Goal: Task Accomplishment & Management: Use online tool/utility

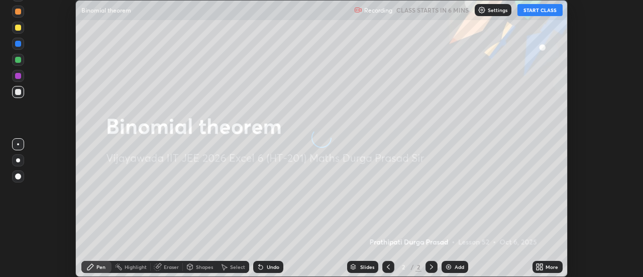
scroll to position [277, 643]
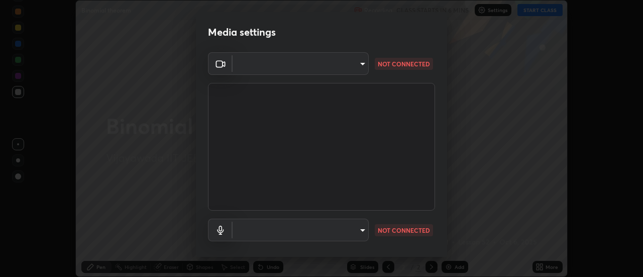
type input "a883e25cd245bfe675af14159889ff63e0a5caf6c02b2935dafa624613e4c407"
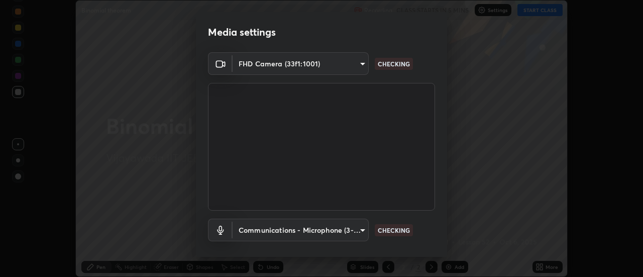
click at [351, 230] on body "Erase all Binomial theorem Recording CLASS STARTS IN 5 MINS Settings START CLAS…" at bounding box center [321, 138] width 643 height 277
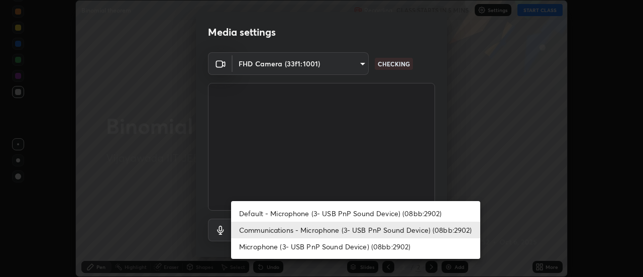
click at [357, 230] on li "Communications - Microphone (3- USB PnP Sound Device) (08bb:2902)" at bounding box center [355, 229] width 249 height 17
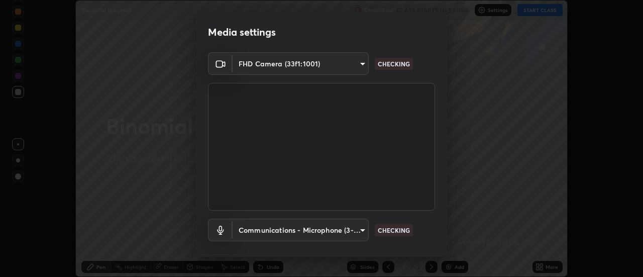
click at [357, 232] on body "Erase all Binomial theorem Recording CLASS STARTS IN 5 MINS Settings START CLAS…" at bounding box center [321, 138] width 643 height 277
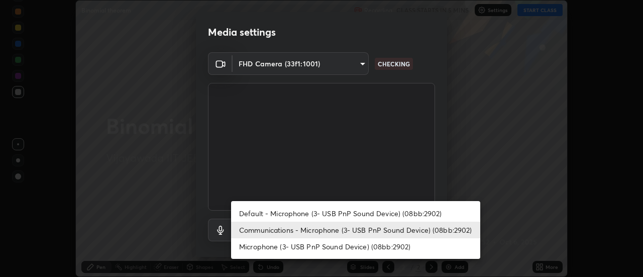
click at [336, 214] on li "Default - Microphone (3- USB PnP Sound Device) (08bb:2902)" at bounding box center [355, 213] width 249 height 17
type input "default"
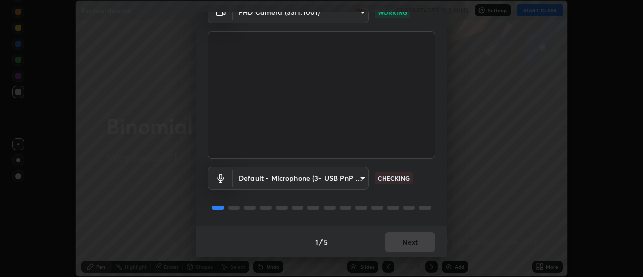
scroll to position [53, 0]
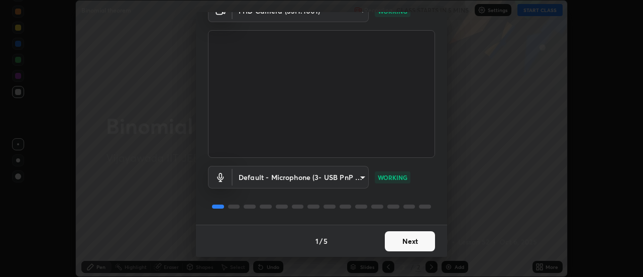
click at [410, 242] on button "Next" at bounding box center [410, 241] width 50 height 20
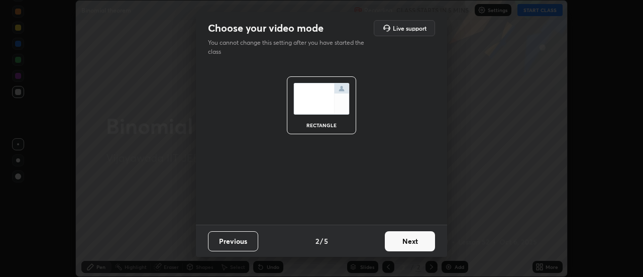
scroll to position [0, 0]
click at [412, 238] on button "Next" at bounding box center [410, 241] width 50 height 20
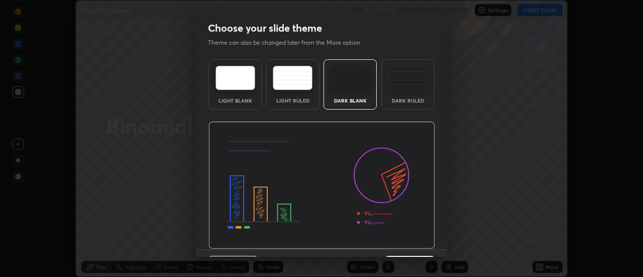
scroll to position [25, 0]
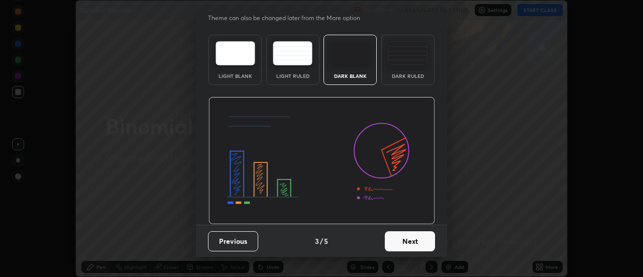
click at [412, 241] on button "Next" at bounding box center [410, 241] width 50 height 20
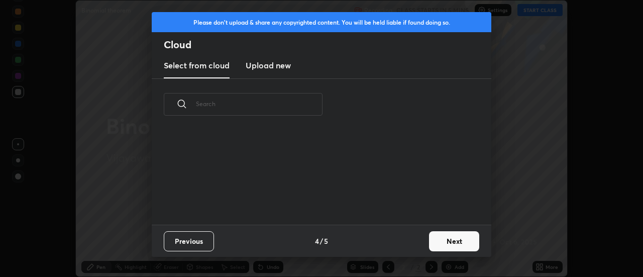
scroll to position [94, 322]
click at [451, 240] on button "Next" at bounding box center [454, 241] width 50 height 20
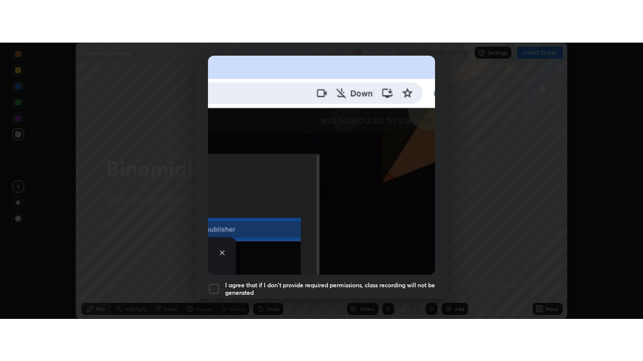
scroll to position [258, 0]
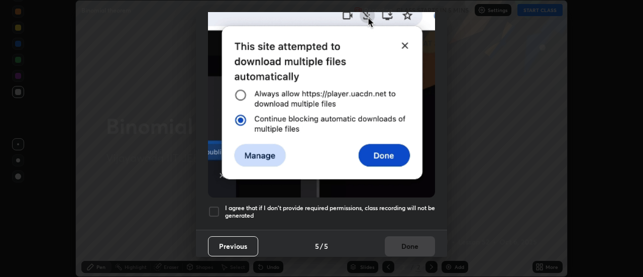
click at [218, 206] on div at bounding box center [214, 211] width 12 height 12
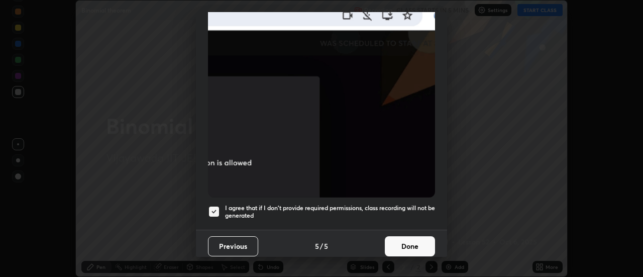
click at [406, 240] on button "Done" at bounding box center [410, 246] width 50 height 20
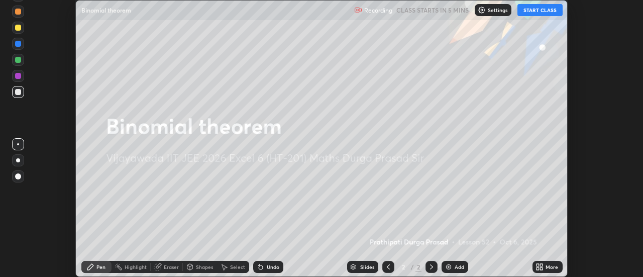
click at [534, 13] on button "START CLASS" at bounding box center [539, 10] width 45 height 12
click at [455, 265] on div "Add" at bounding box center [459, 266] width 10 height 5
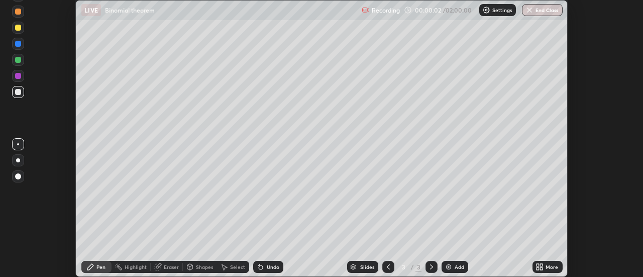
click at [541, 268] on icon at bounding box center [541, 268] width 3 height 3
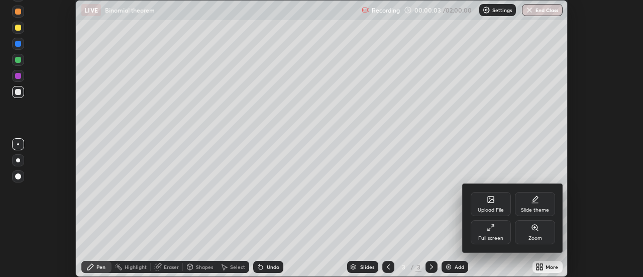
click at [497, 232] on div "Full screen" at bounding box center [490, 232] width 40 height 24
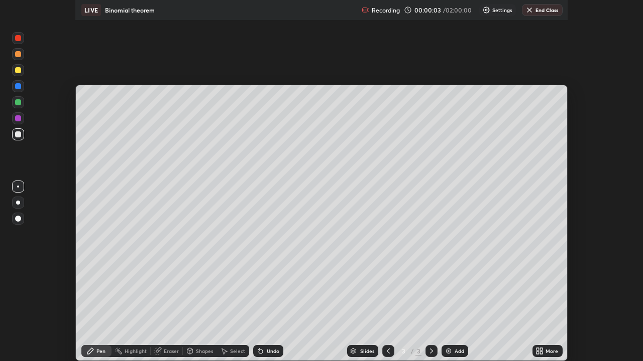
scroll to position [361, 643]
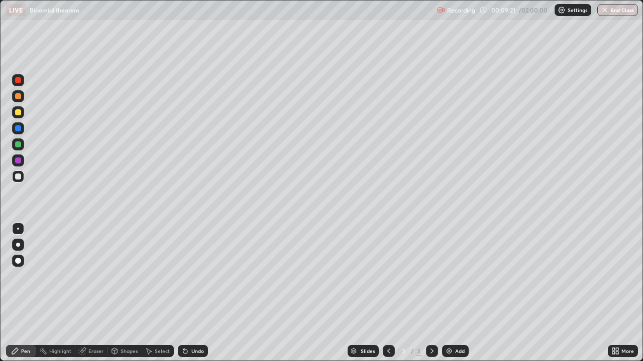
click at [19, 112] on div at bounding box center [18, 112] width 6 height 6
